Goal: Browse casually: Explore the website without a specific task or goal

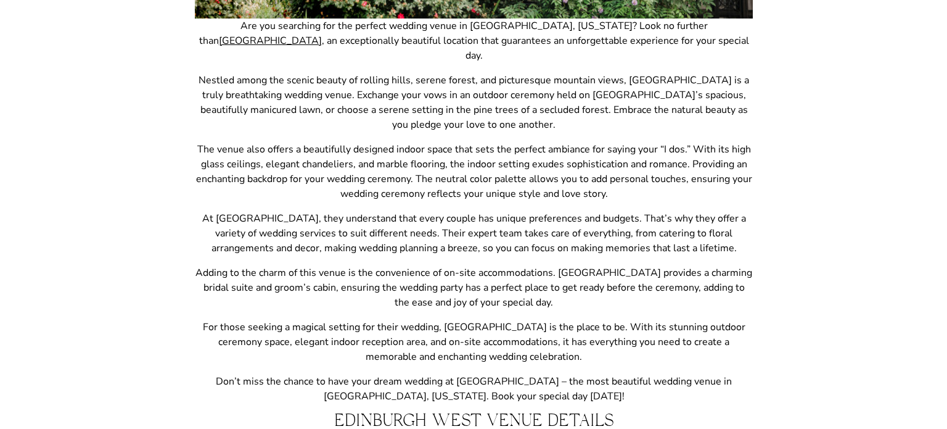
scroll to position [559, 0]
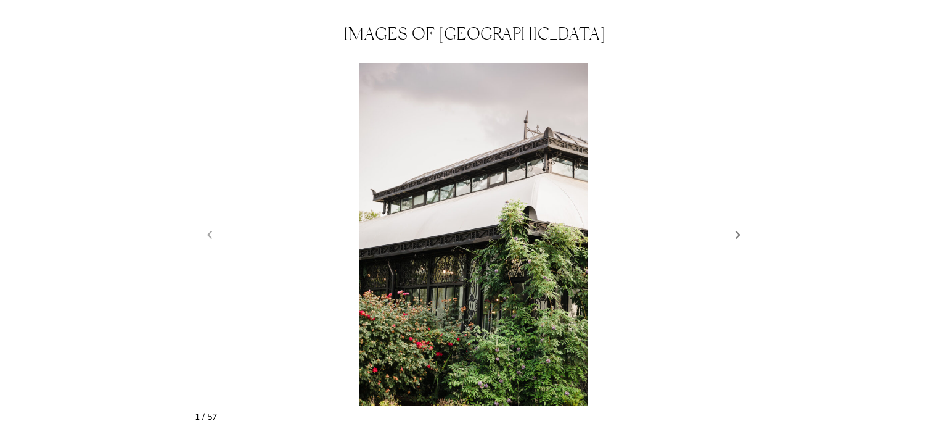
scroll to position [1078, 0]
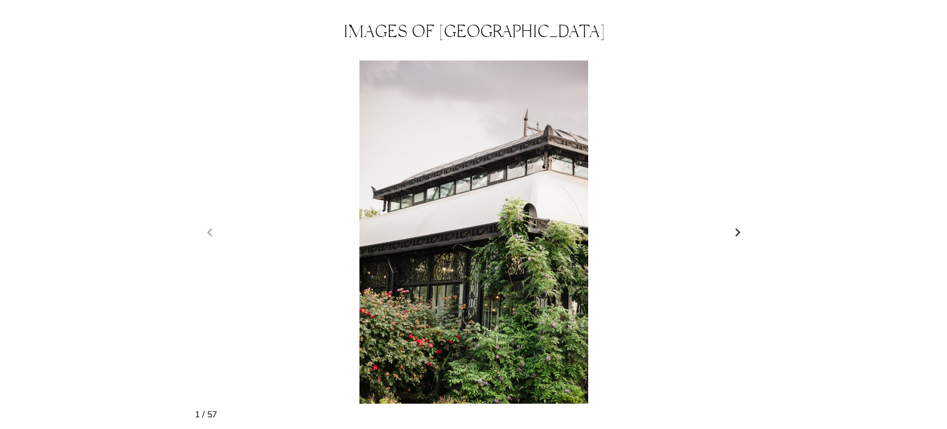
click at [746, 223] on link "Next slide" at bounding box center [738, 232] width 17 height 19
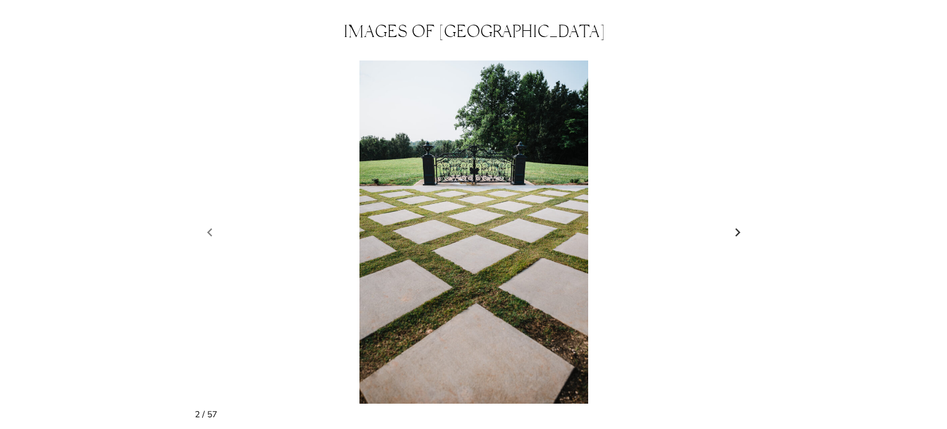
click at [743, 223] on link "Next slide" at bounding box center [738, 232] width 17 height 19
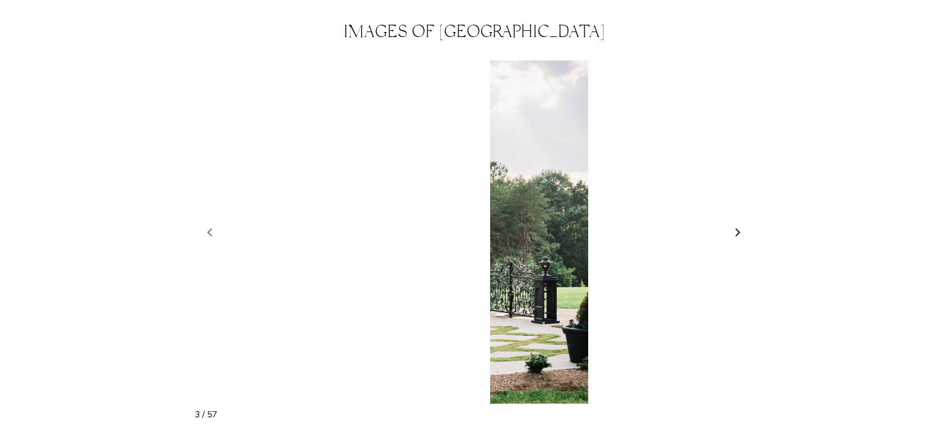
click at [743, 223] on link "Next slide" at bounding box center [738, 232] width 17 height 19
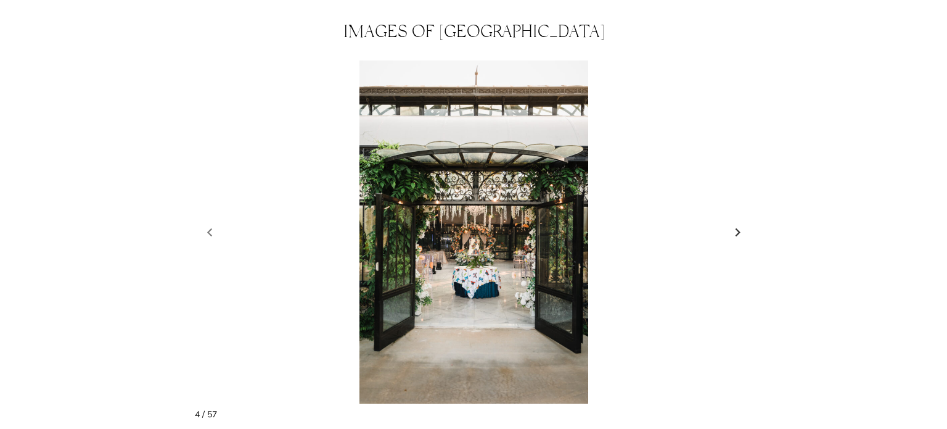
click at [743, 223] on link "Next slide" at bounding box center [738, 232] width 17 height 19
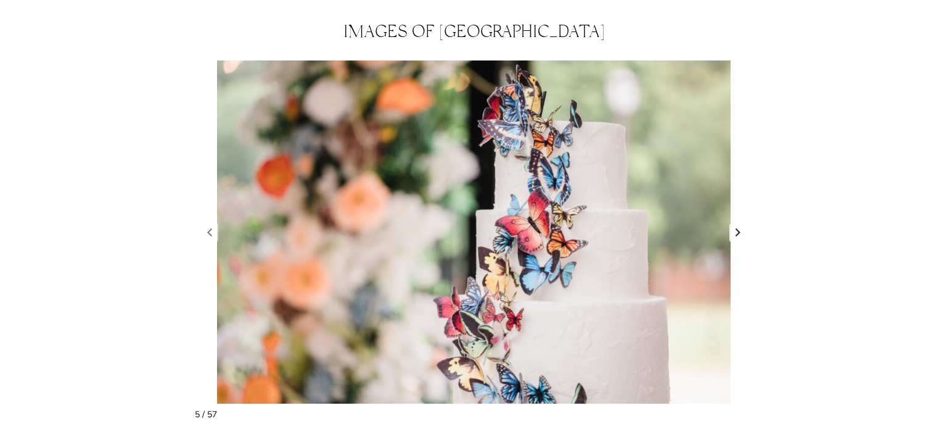
click at [743, 223] on link "Next slide" at bounding box center [738, 232] width 17 height 19
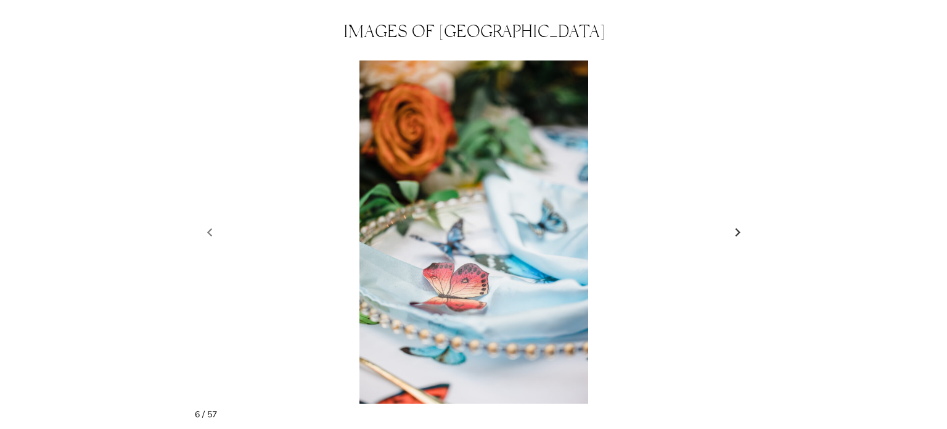
click at [743, 223] on link "Next slide" at bounding box center [738, 232] width 17 height 19
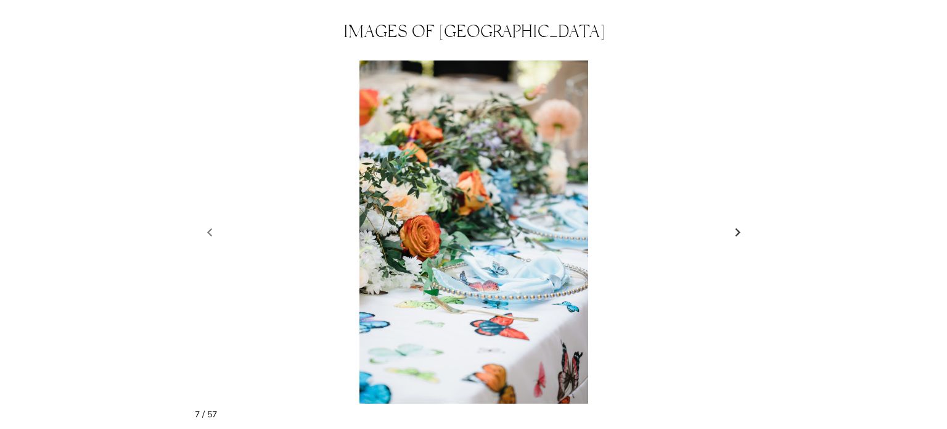
click at [743, 223] on link "Next slide" at bounding box center [738, 232] width 17 height 19
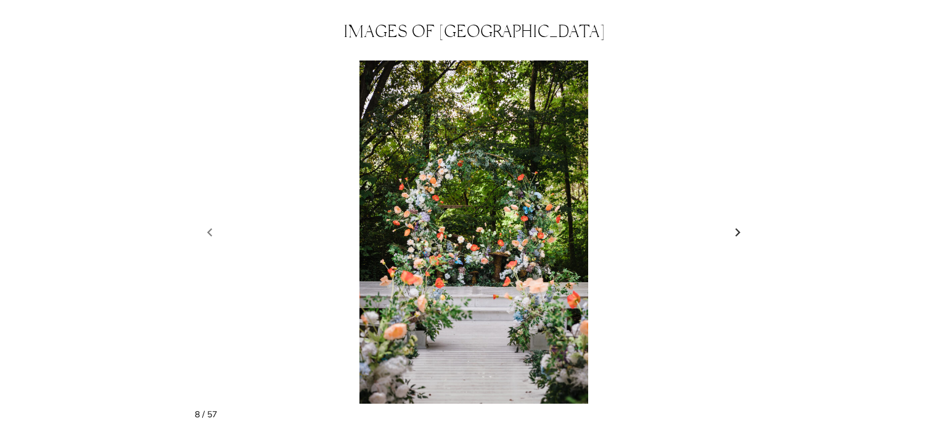
click at [743, 223] on link "Next slide" at bounding box center [738, 232] width 17 height 19
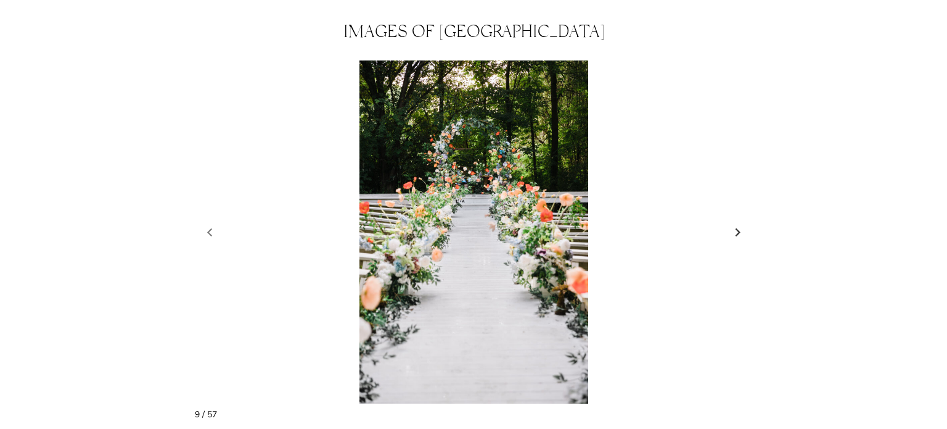
click at [743, 223] on link "Next slide" at bounding box center [738, 232] width 17 height 19
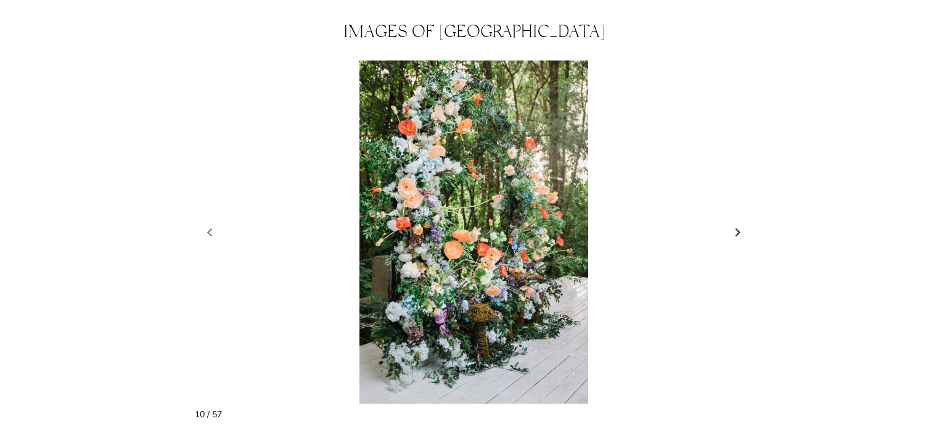
click at [743, 223] on link "Next slide" at bounding box center [738, 232] width 17 height 19
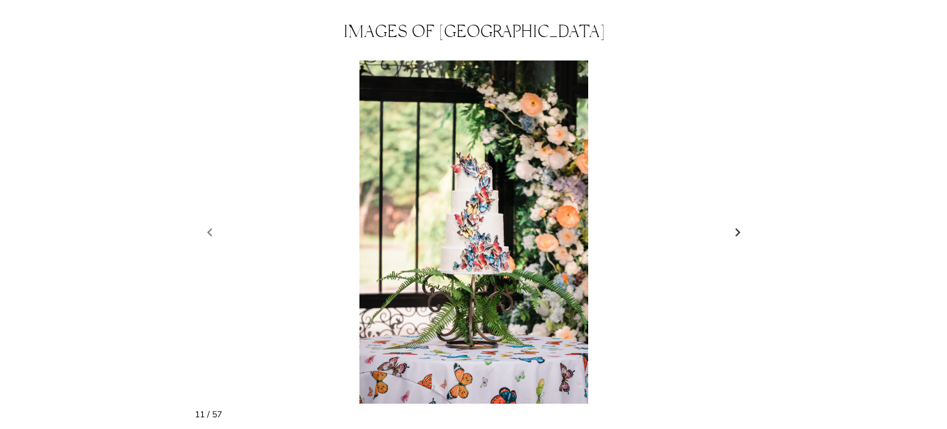
click at [743, 223] on link "Next slide" at bounding box center [738, 232] width 17 height 19
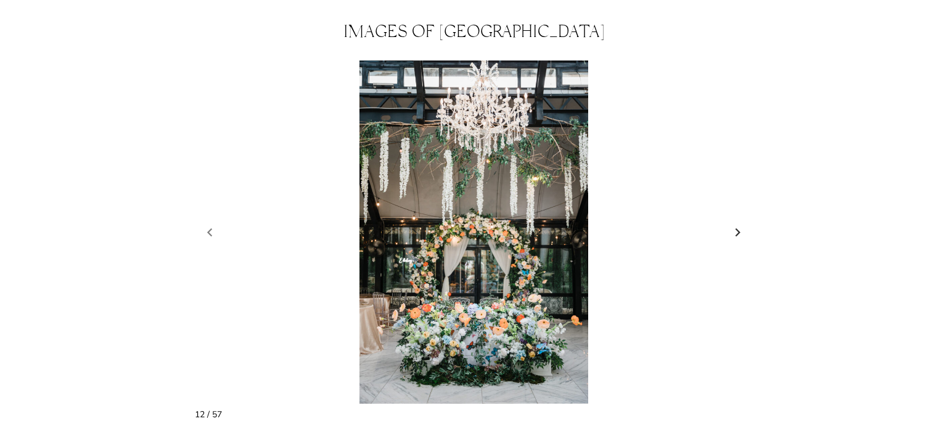
click at [743, 223] on link "Next slide" at bounding box center [738, 232] width 17 height 19
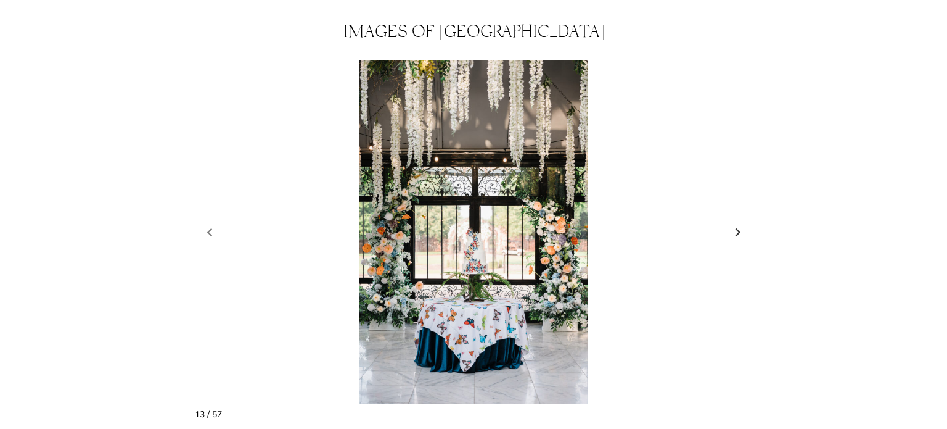
click at [743, 223] on link "Next slide" at bounding box center [738, 232] width 17 height 19
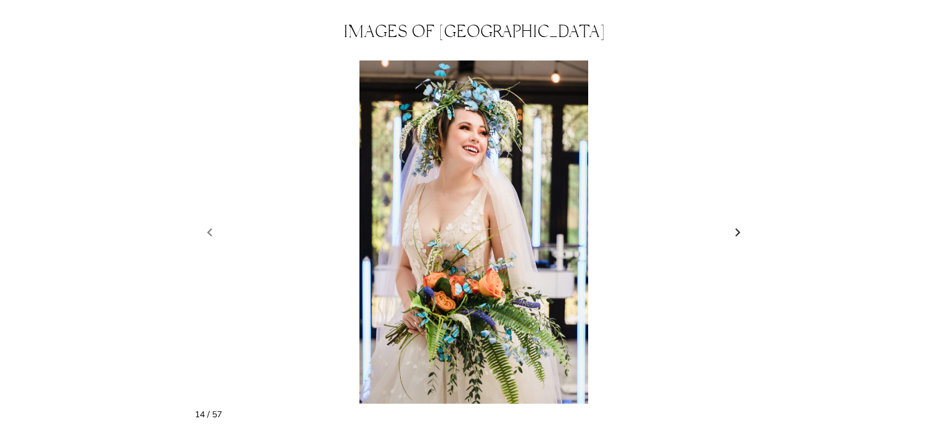
click at [743, 223] on link "Next slide" at bounding box center [738, 232] width 17 height 19
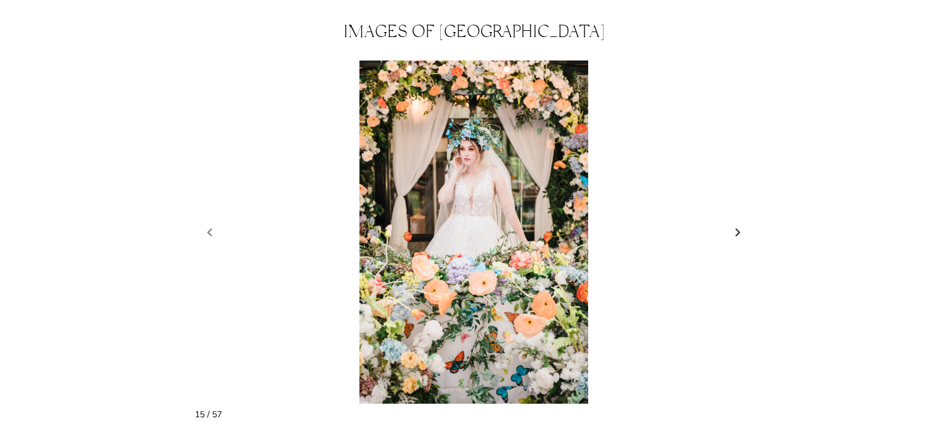
click at [743, 223] on link "Next slide" at bounding box center [738, 232] width 17 height 19
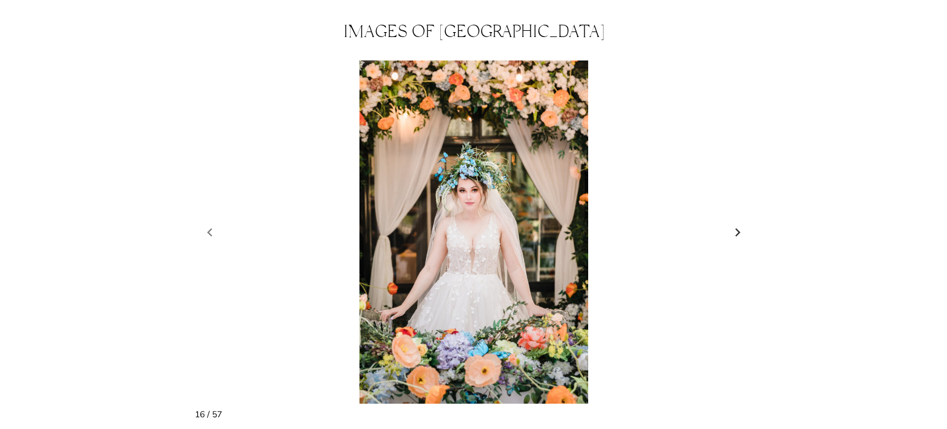
click at [743, 223] on link "Next slide" at bounding box center [738, 232] width 17 height 19
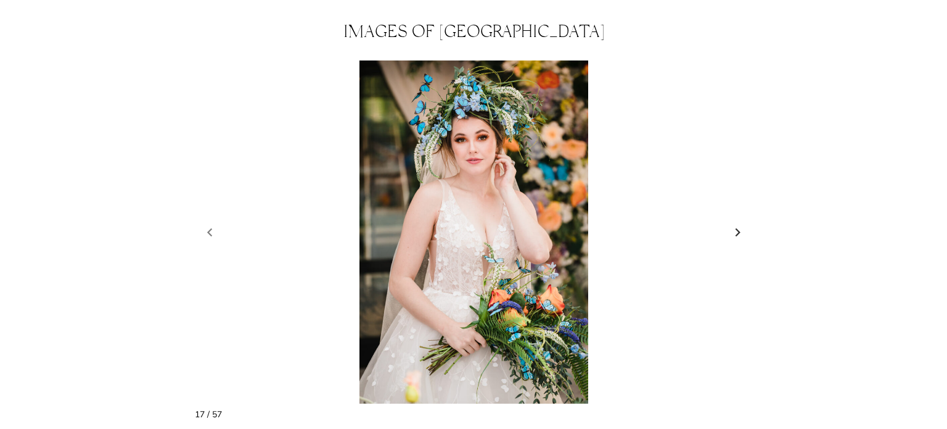
click at [743, 223] on link "Next slide" at bounding box center [738, 232] width 17 height 19
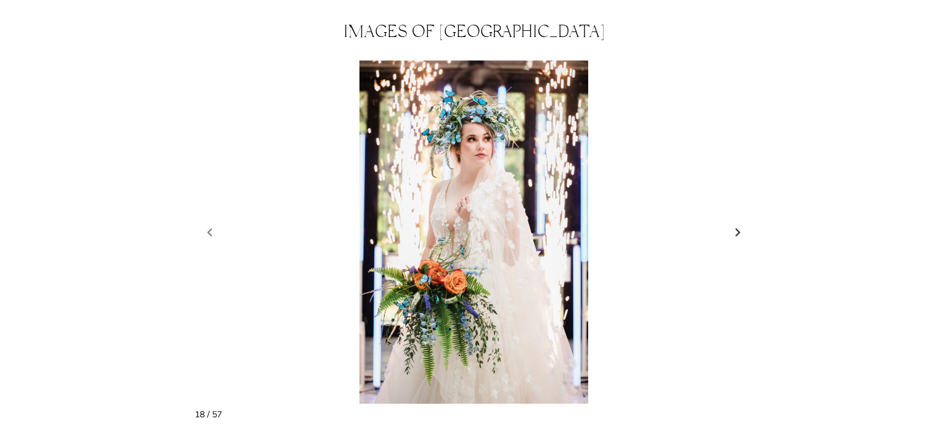
click at [743, 223] on link "Next slide" at bounding box center [738, 232] width 17 height 19
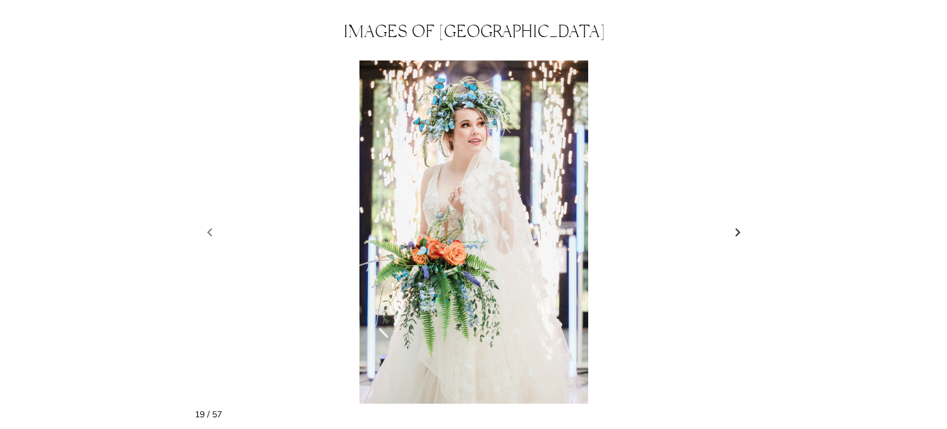
click at [743, 223] on link "Next slide" at bounding box center [738, 232] width 17 height 19
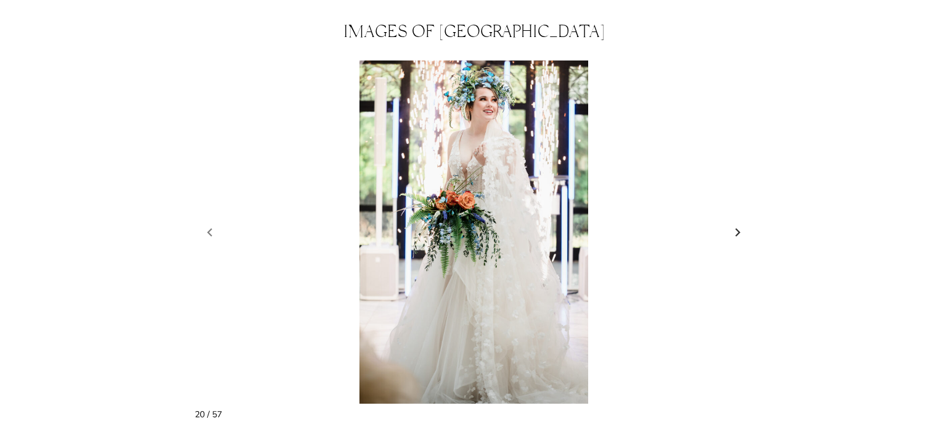
click at [743, 223] on link "Next slide" at bounding box center [738, 232] width 17 height 19
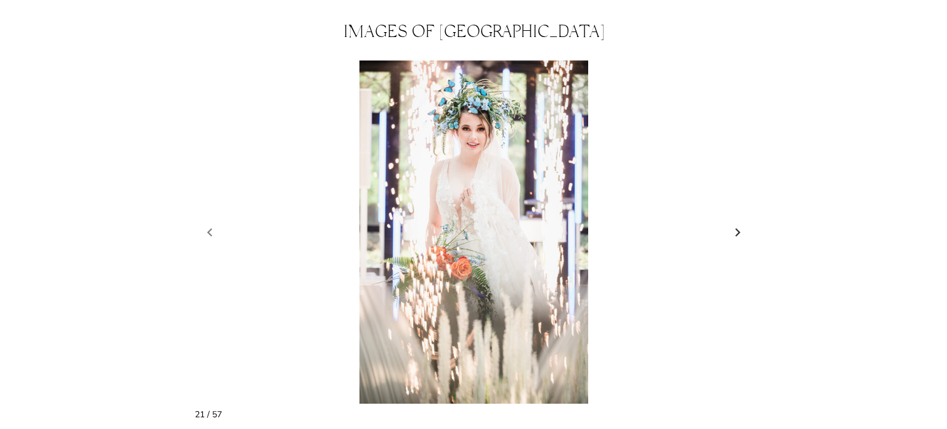
click at [743, 223] on link "Next slide" at bounding box center [738, 232] width 17 height 19
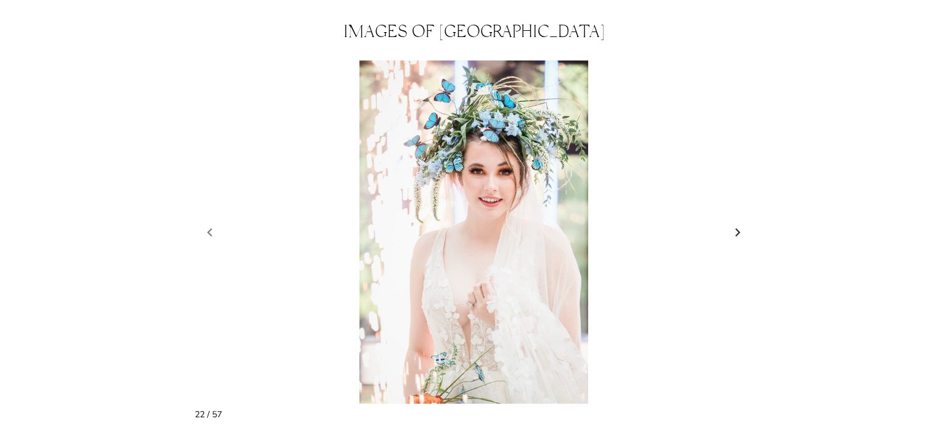
click at [743, 223] on link "Next slide" at bounding box center [738, 232] width 17 height 19
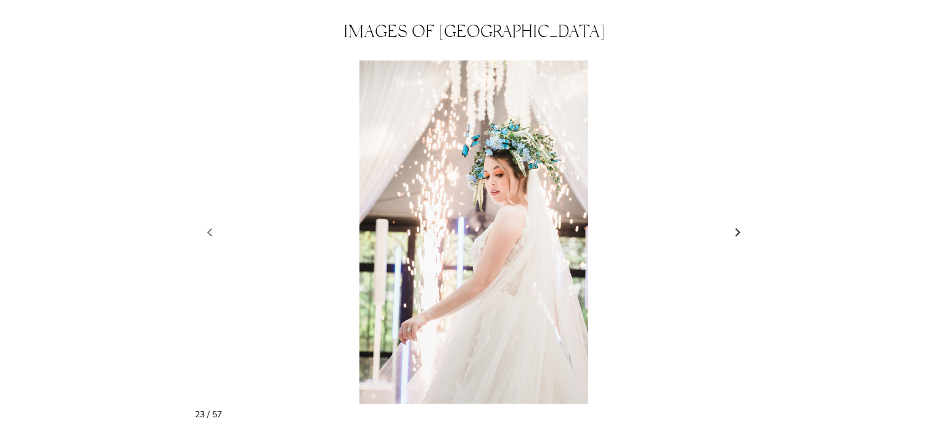
click at [743, 223] on link "Next slide" at bounding box center [738, 232] width 17 height 19
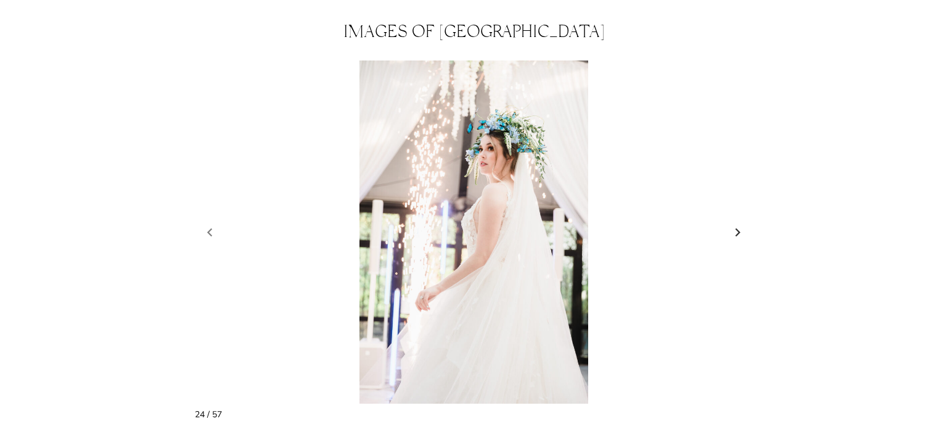
click at [743, 223] on link "Next slide" at bounding box center [738, 232] width 17 height 19
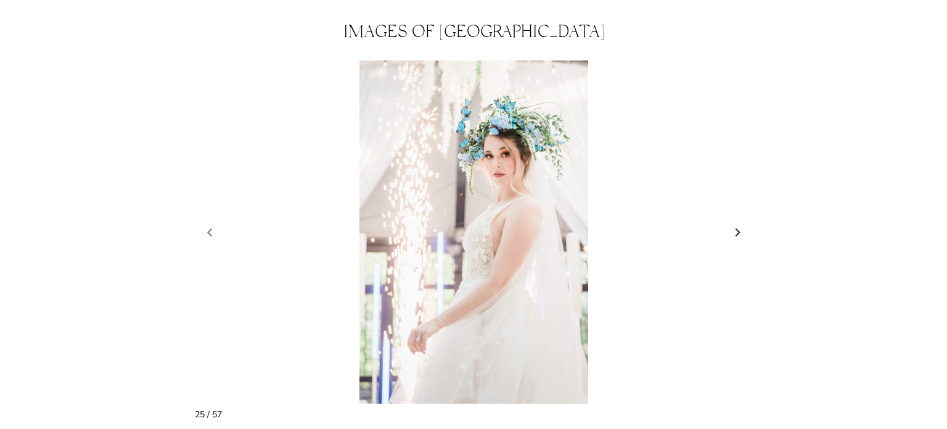
click at [743, 223] on link "Next slide" at bounding box center [738, 232] width 17 height 19
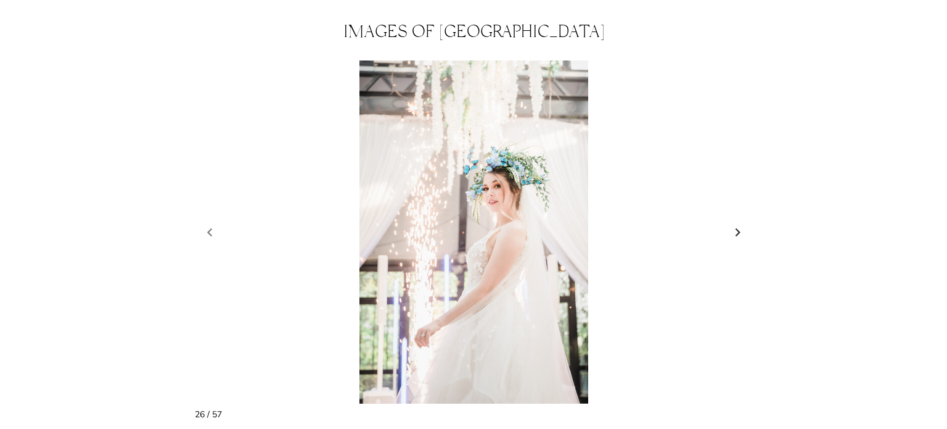
click at [743, 223] on link "Next slide" at bounding box center [738, 232] width 17 height 19
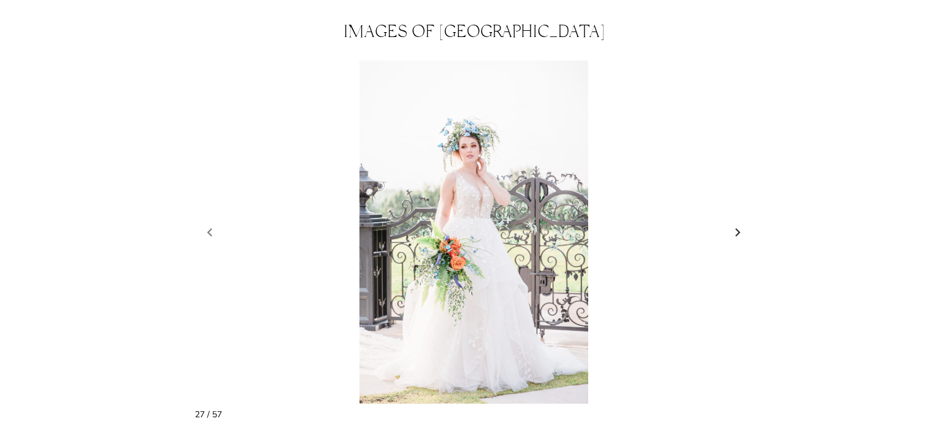
click at [743, 223] on link "Next slide" at bounding box center [738, 232] width 17 height 19
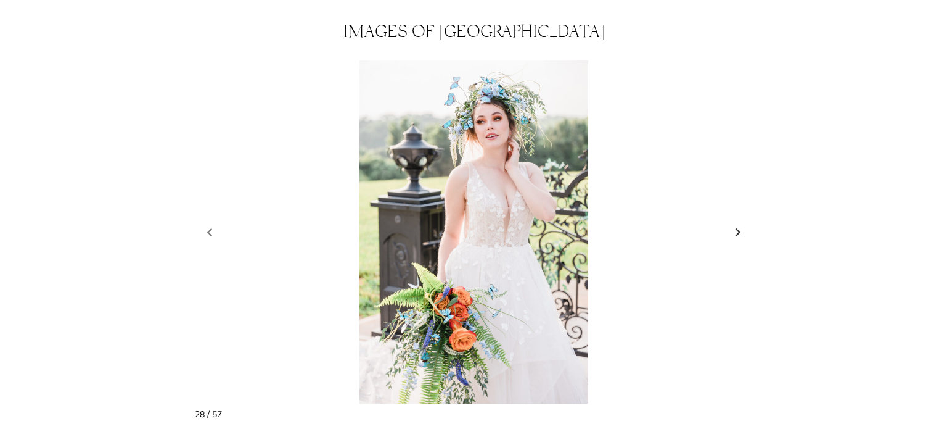
click at [743, 223] on link "Next slide" at bounding box center [738, 232] width 17 height 19
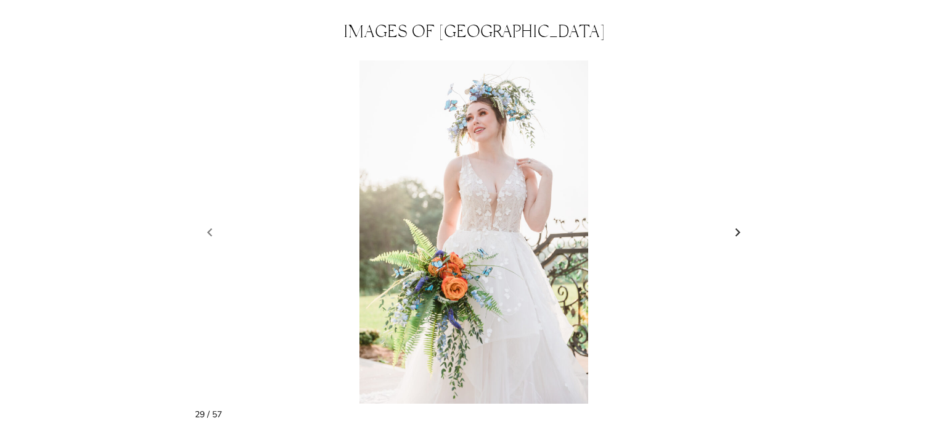
click at [743, 223] on link "Next slide" at bounding box center [738, 232] width 17 height 19
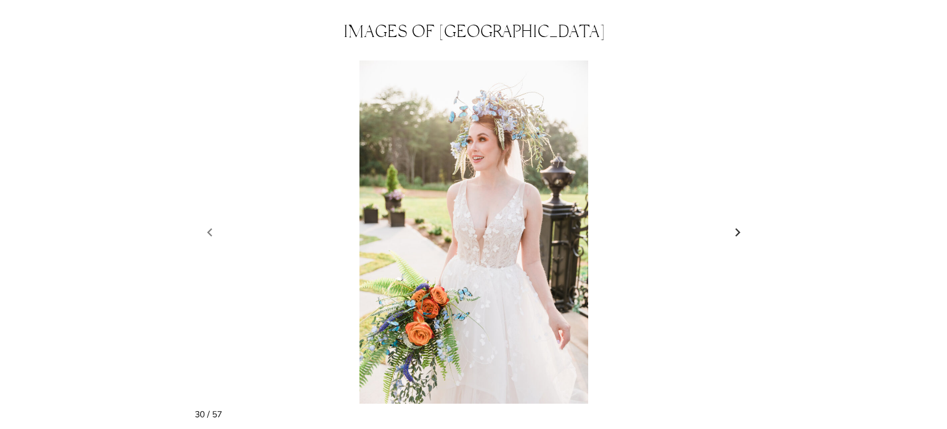
click at [743, 223] on link "Next slide" at bounding box center [738, 232] width 17 height 19
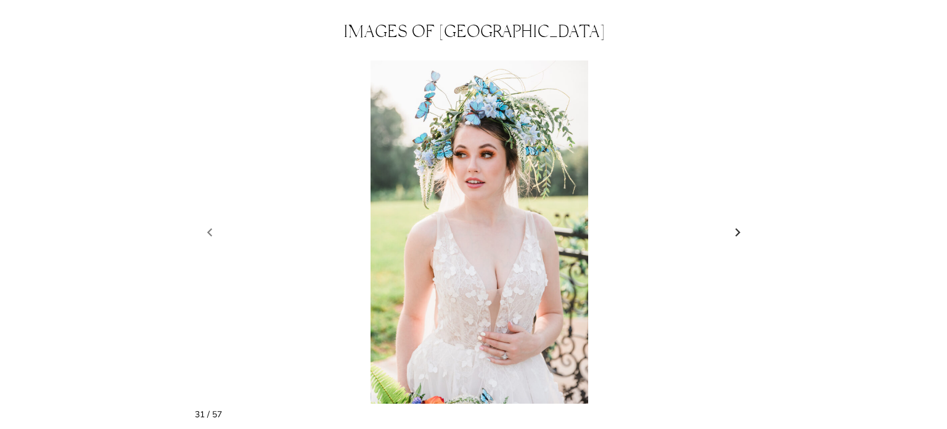
click at [743, 223] on link "Next slide" at bounding box center [738, 232] width 17 height 19
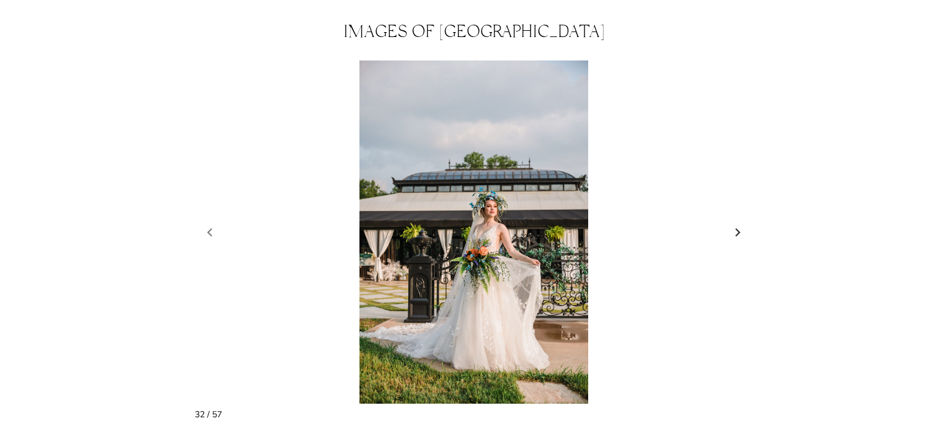
click at [743, 223] on link "Next slide" at bounding box center [738, 232] width 17 height 19
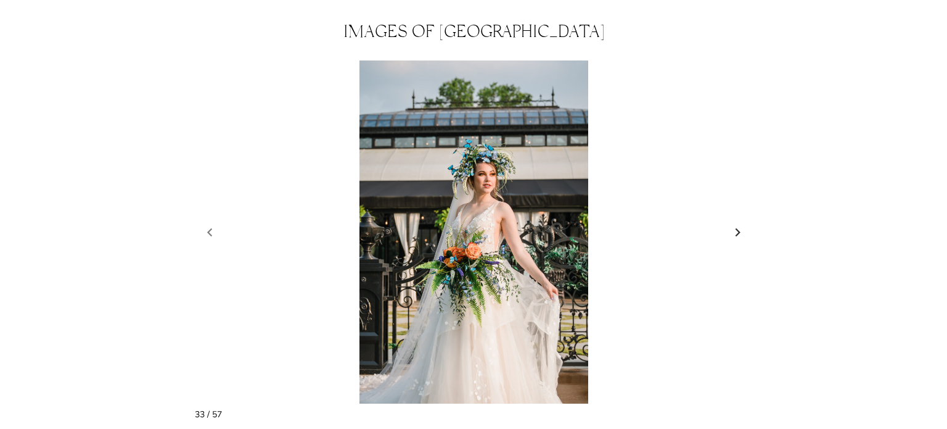
click at [743, 223] on link "Next slide" at bounding box center [738, 232] width 17 height 19
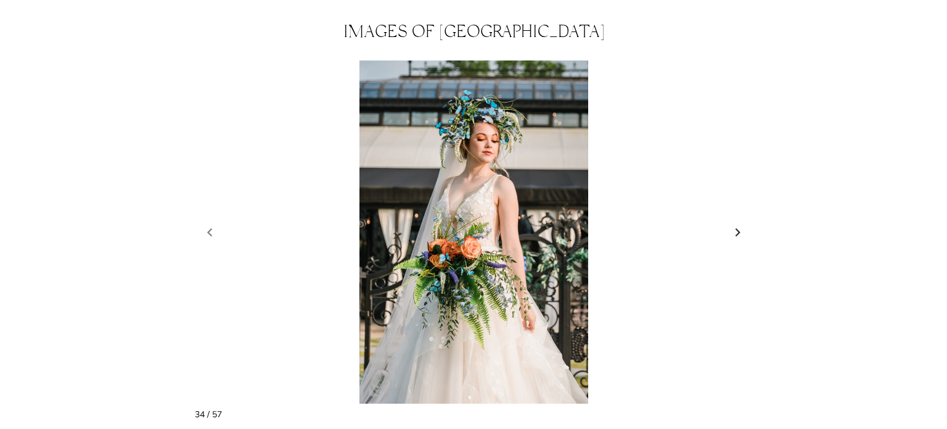
click at [743, 223] on link "Next slide" at bounding box center [738, 232] width 17 height 19
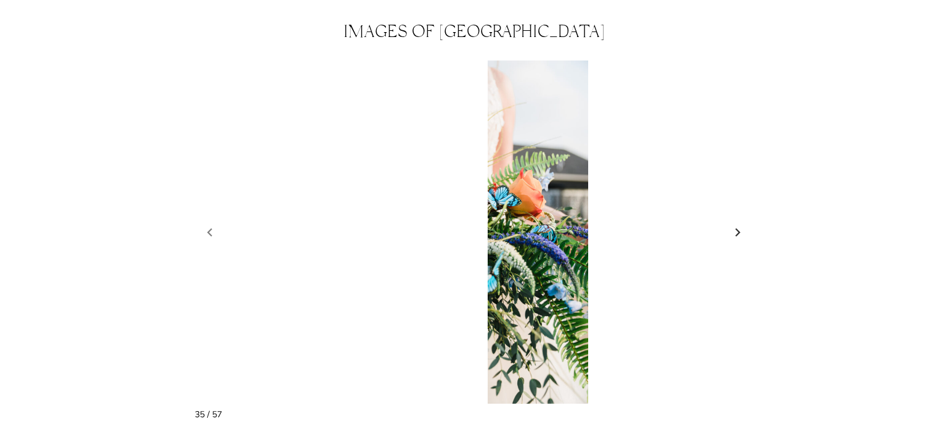
click at [743, 223] on link "Next slide" at bounding box center [738, 232] width 17 height 19
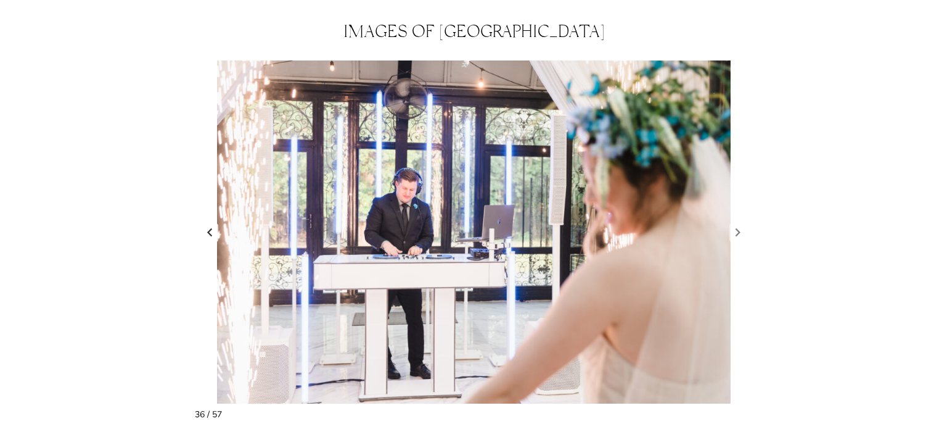
click at [205, 223] on link "Previous slide" at bounding box center [209, 232] width 17 height 19
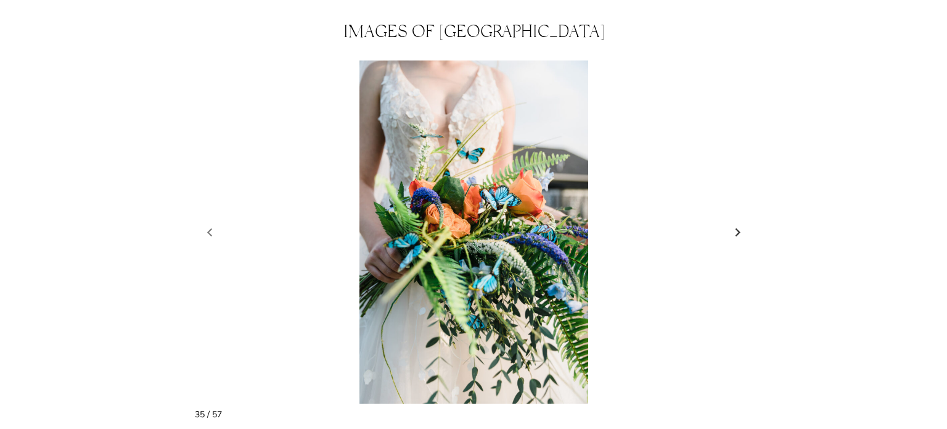
click at [733, 223] on link "Next slide" at bounding box center [738, 232] width 17 height 19
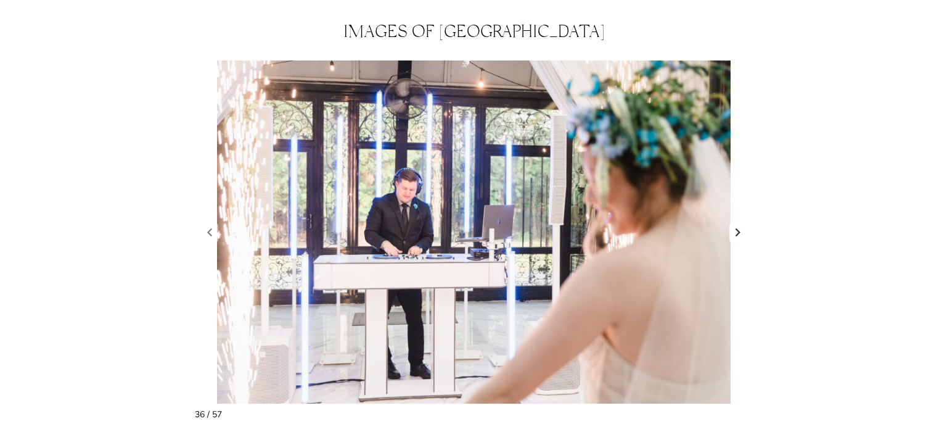
click at [733, 223] on link "Next slide" at bounding box center [738, 232] width 17 height 19
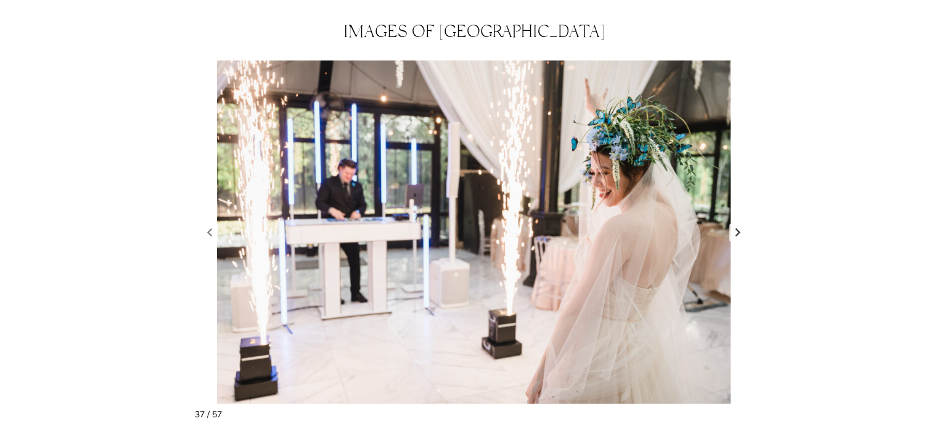
click at [733, 223] on link "Next slide" at bounding box center [738, 232] width 17 height 19
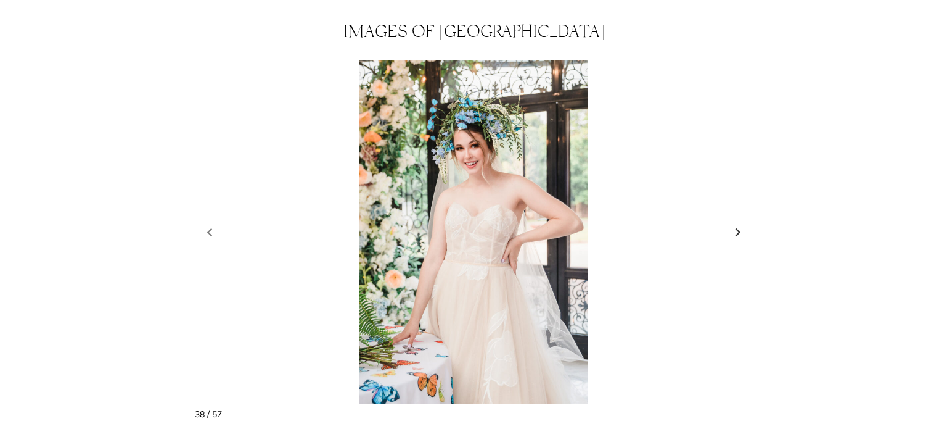
click at [733, 223] on link "Next slide" at bounding box center [738, 232] width 17 height 19
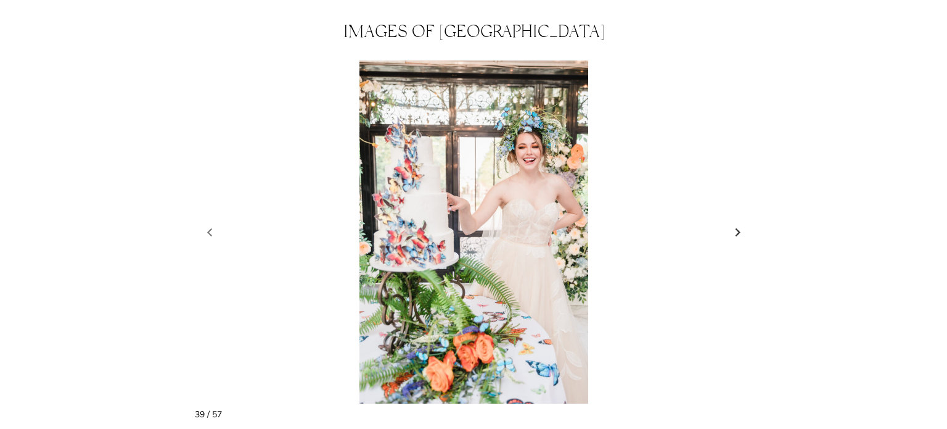
click at [733, 223] on link "Next slide" at bounding box center [738, 232] width 17 height 19
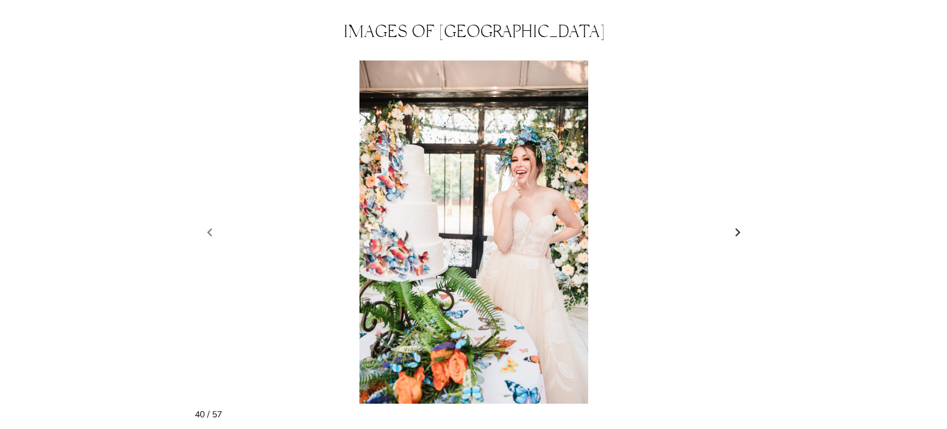
click at [733, 223] on link "Next slide" at bounding box center [738, 232] width 17 height 19
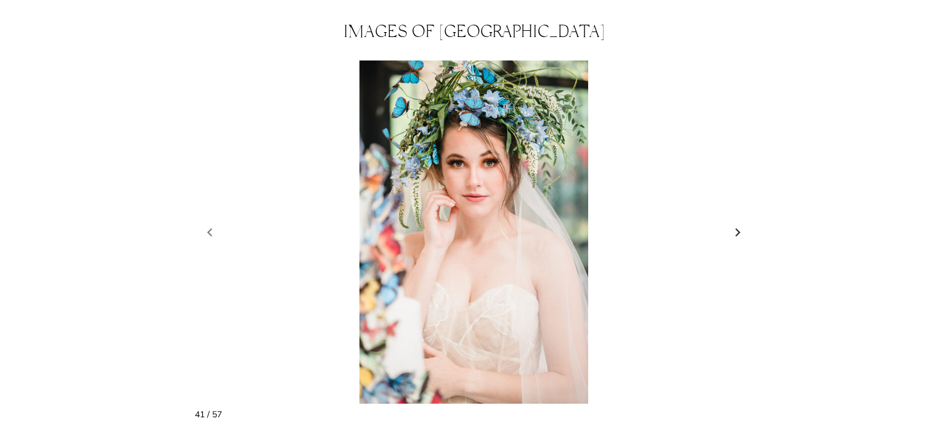
click at [733, 223] on link "Next slide" at bounding box center [738, 232] width 17 height 19
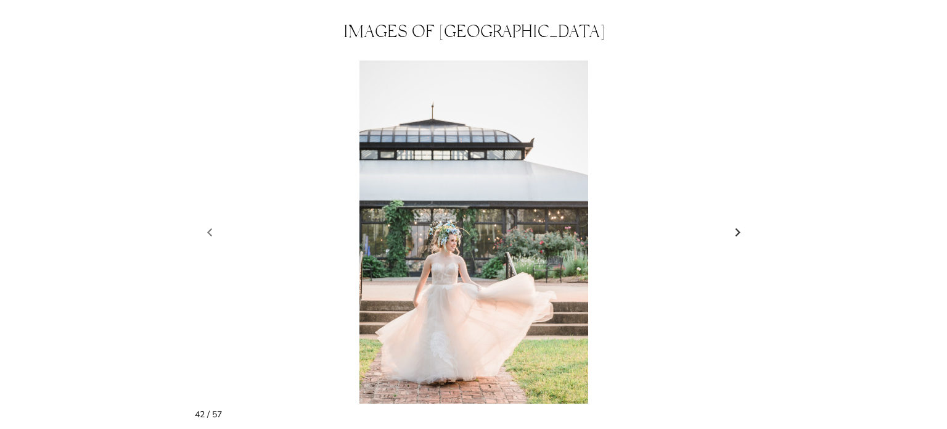
click at [733, 223] on link "Next slide" at bounding box center [738, 232] width 17 height 19
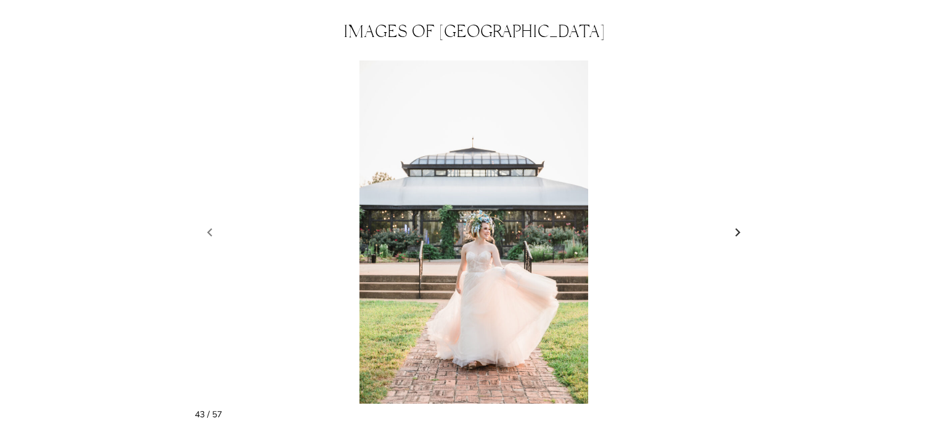
click at [733, 223] on link "Next slide" at bounding box center [738, 232] width 17 height 19
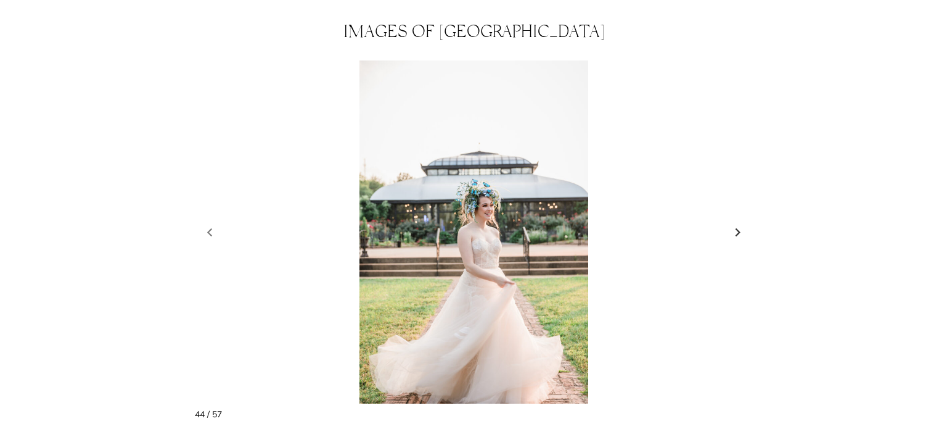
click at [733, 223] on link "Next slide" at bounding box center [738, 232] width 17 height 19
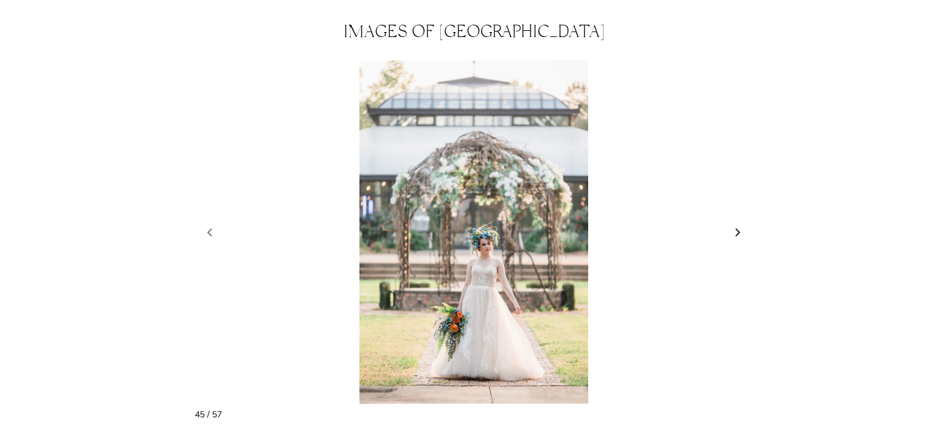
click at [733, 223] on link "Next slide" at bounding box center [738, 232] width 17 height 19
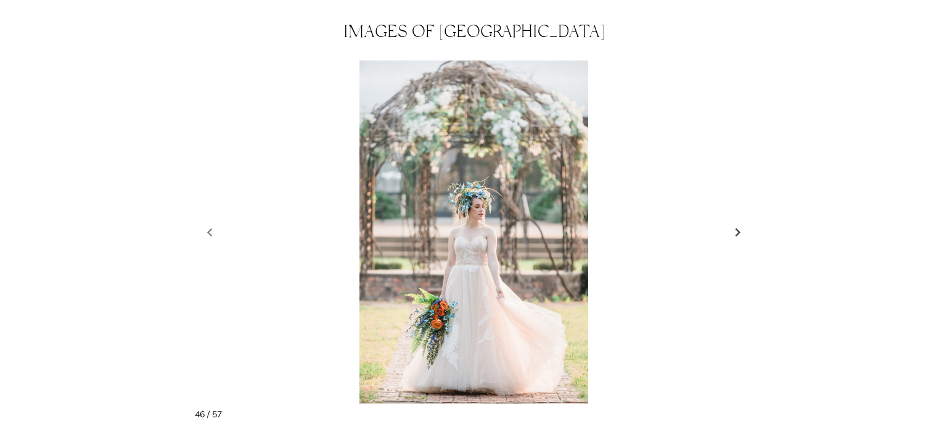
click at [733, 223] on link "Next slide" at bounding box center [738, 232] width 17 height 19
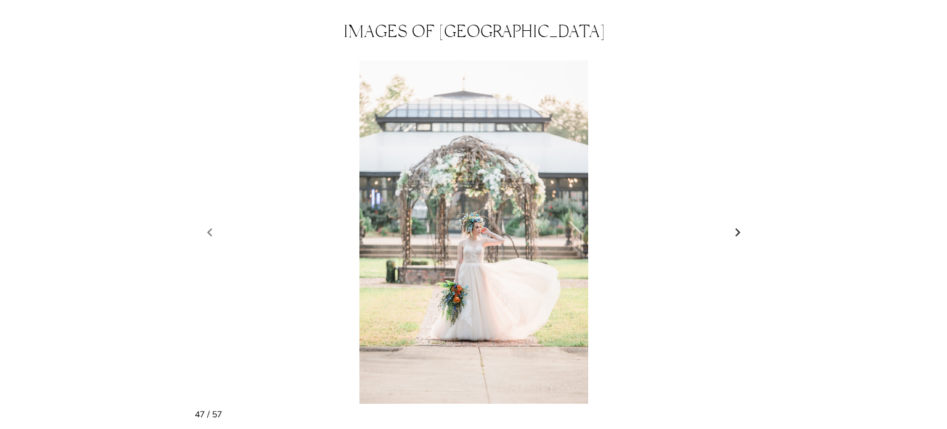
click at [733, 223] on link "Next slide" at bounding box center [738, 232] width 17 height 19
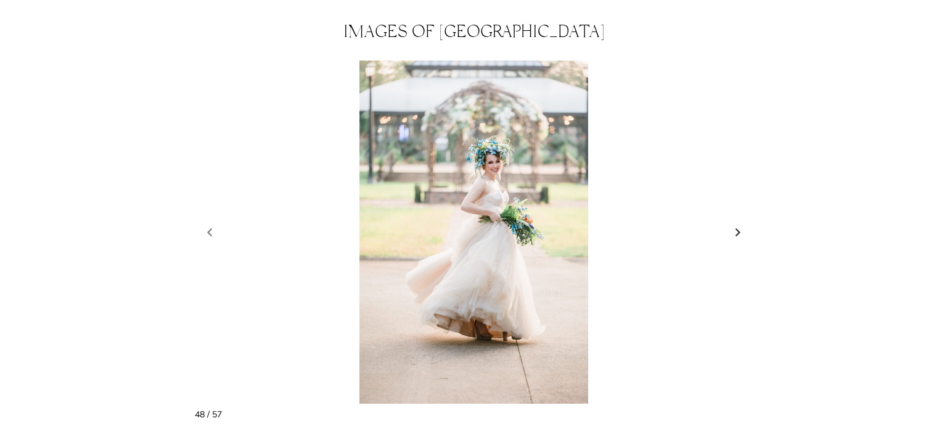
click at [733, 223] on link "Next slide" at bounding box center [738, 232] width 17 height 19
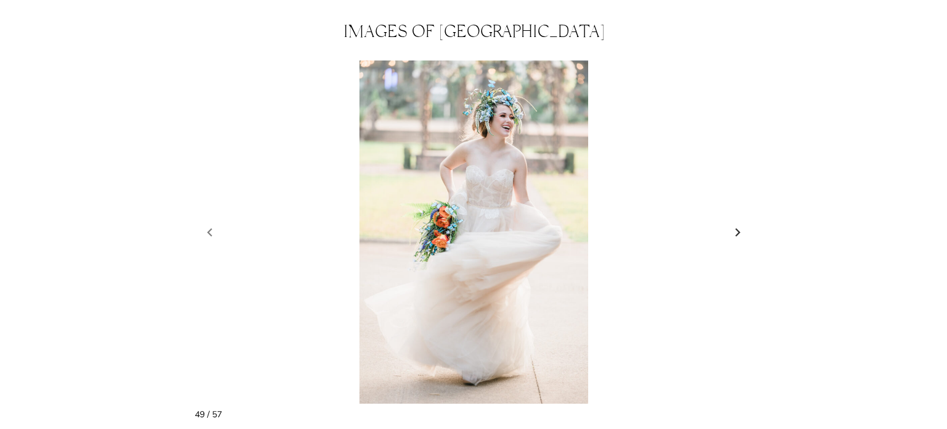
click at [733, 223] on link "Next slide" at bounding box center [738, 232] width 17 height 19
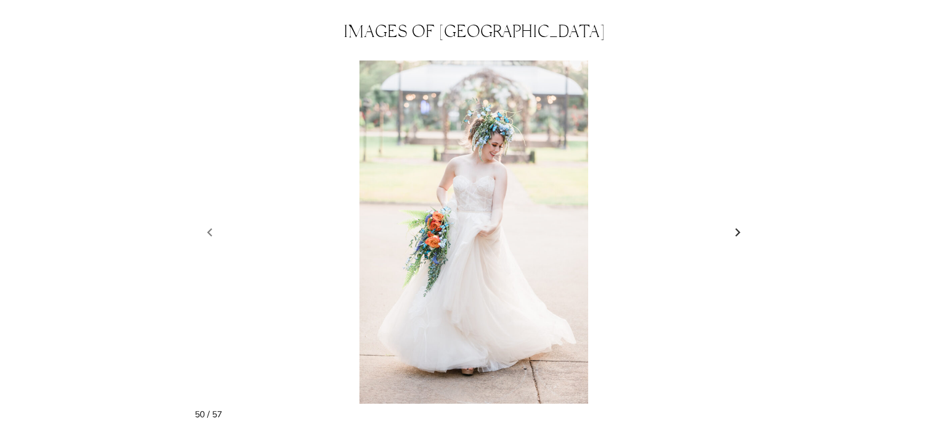
click at [733, 223] on link "Next slide" at bounding box center [738, 232] width 17 height 19
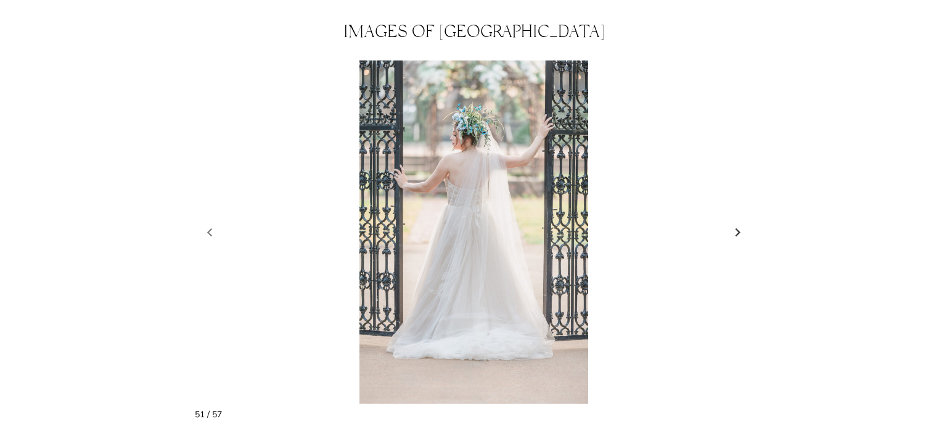
click at [733, 223] on link "Next slide" at bounding box center [738, 232] width 17 height 19
